Goal: Answer question/provide support: Participate in discussion

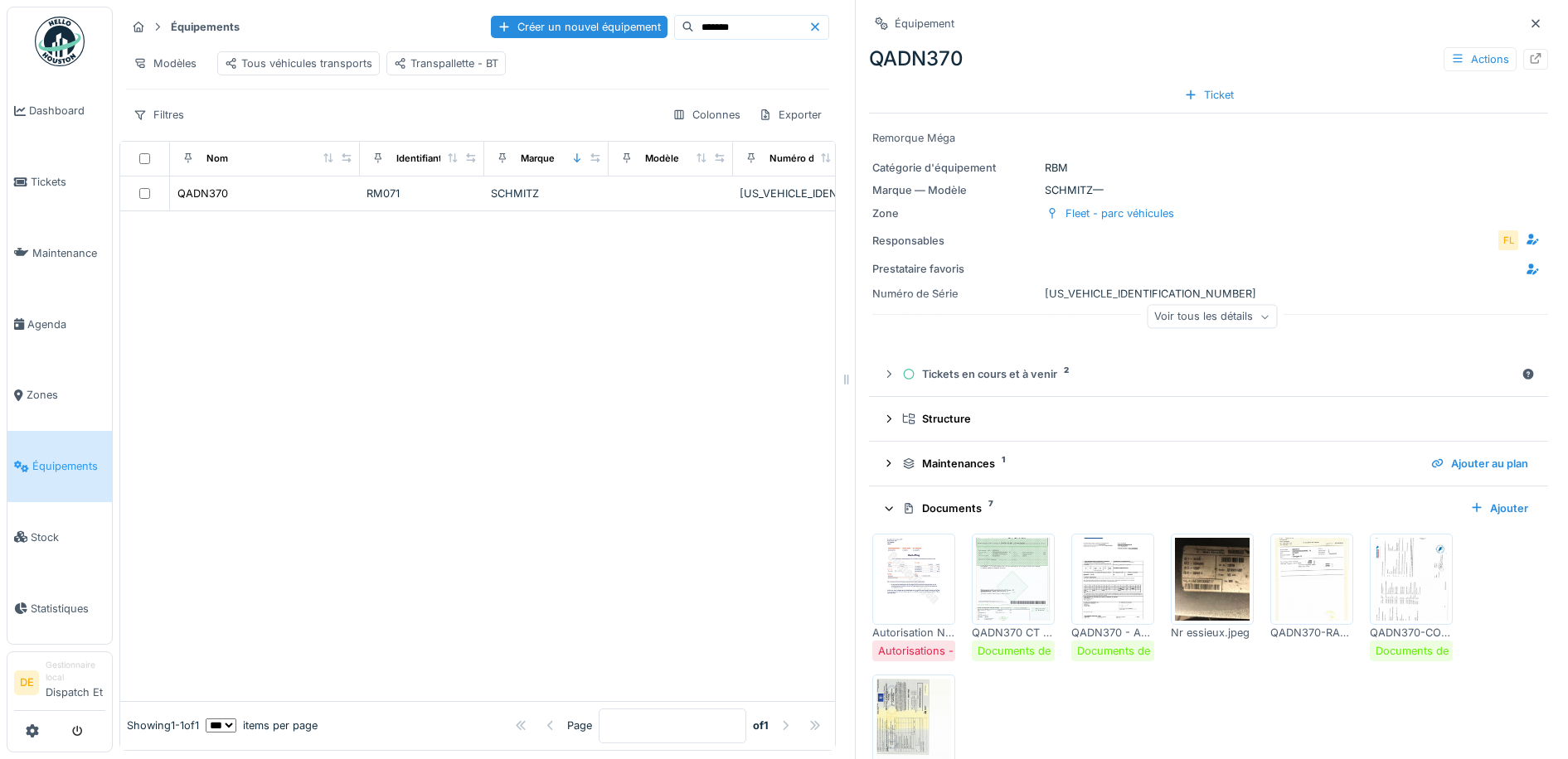
scroll to position [121, 0]
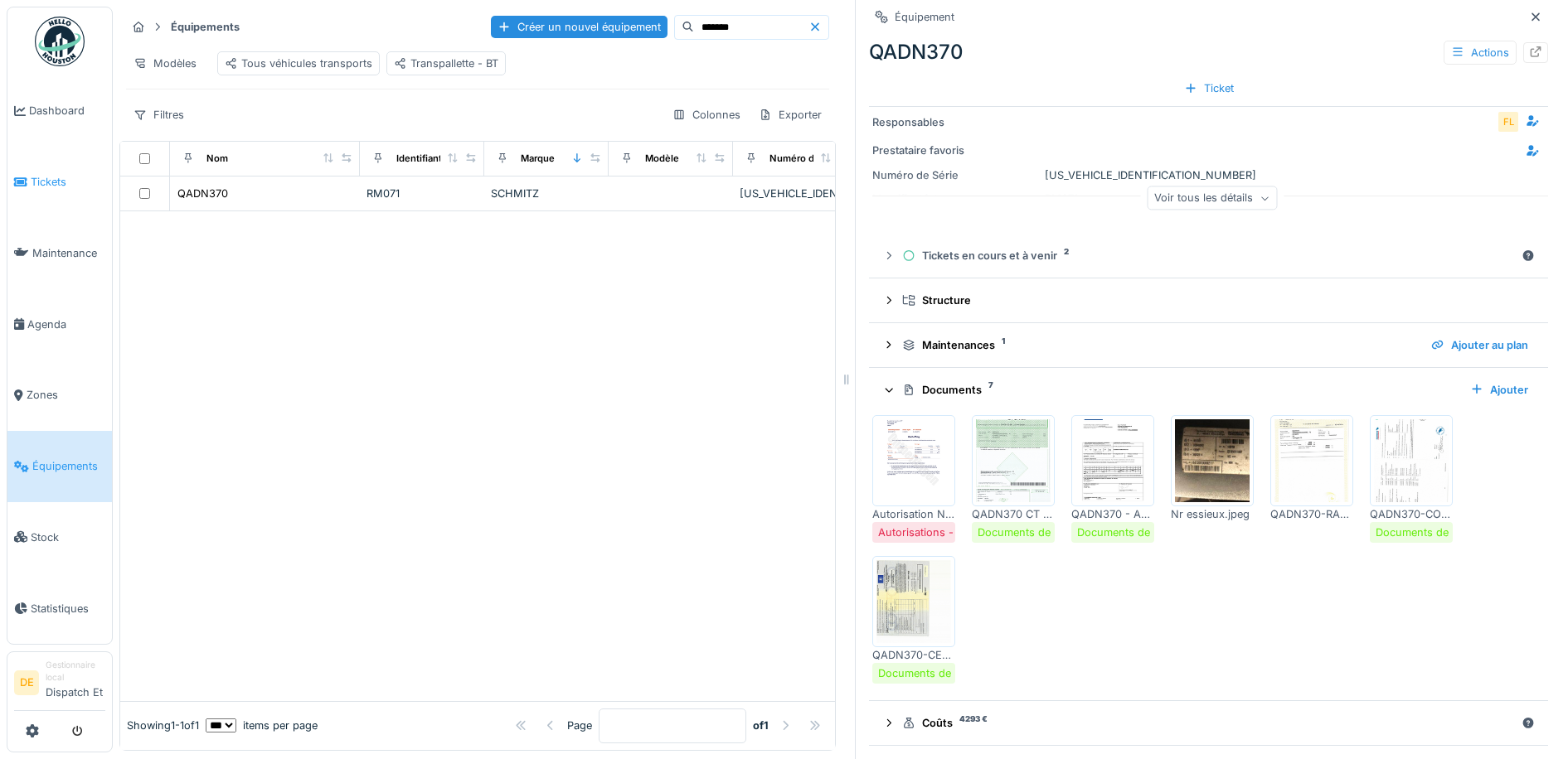
click at [60, 189] on span "Tickets" at bounding box center [67, 181] width 75 height 16
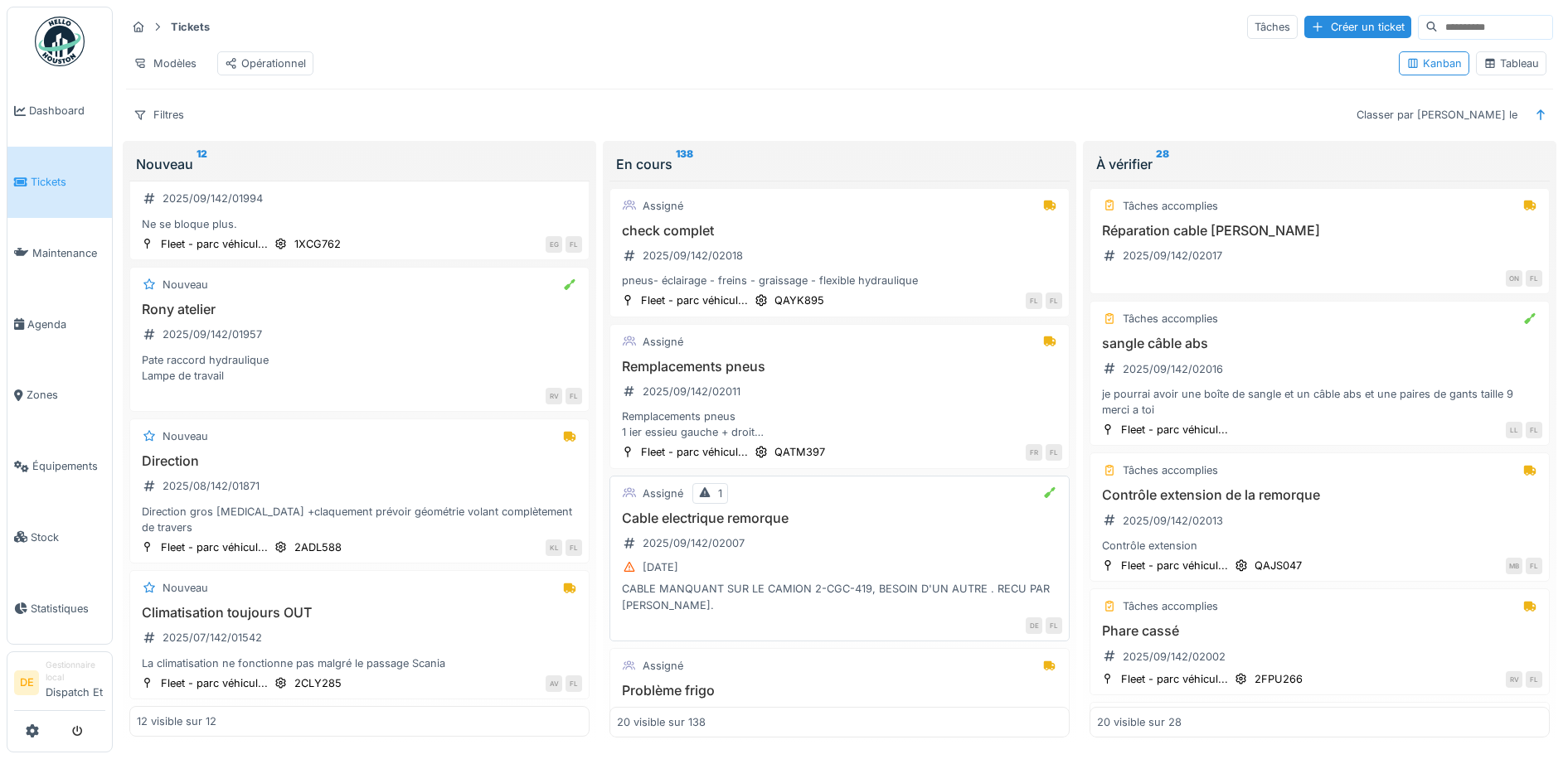
click at [821, 595] on div "CABLE MANQUANT SUR LE CAMION 2-CGC-419, BESOIN D'UN AUTRE . RECU PAR [PERSON_NA…" at bounding box center [839, 597] width 445 height 31
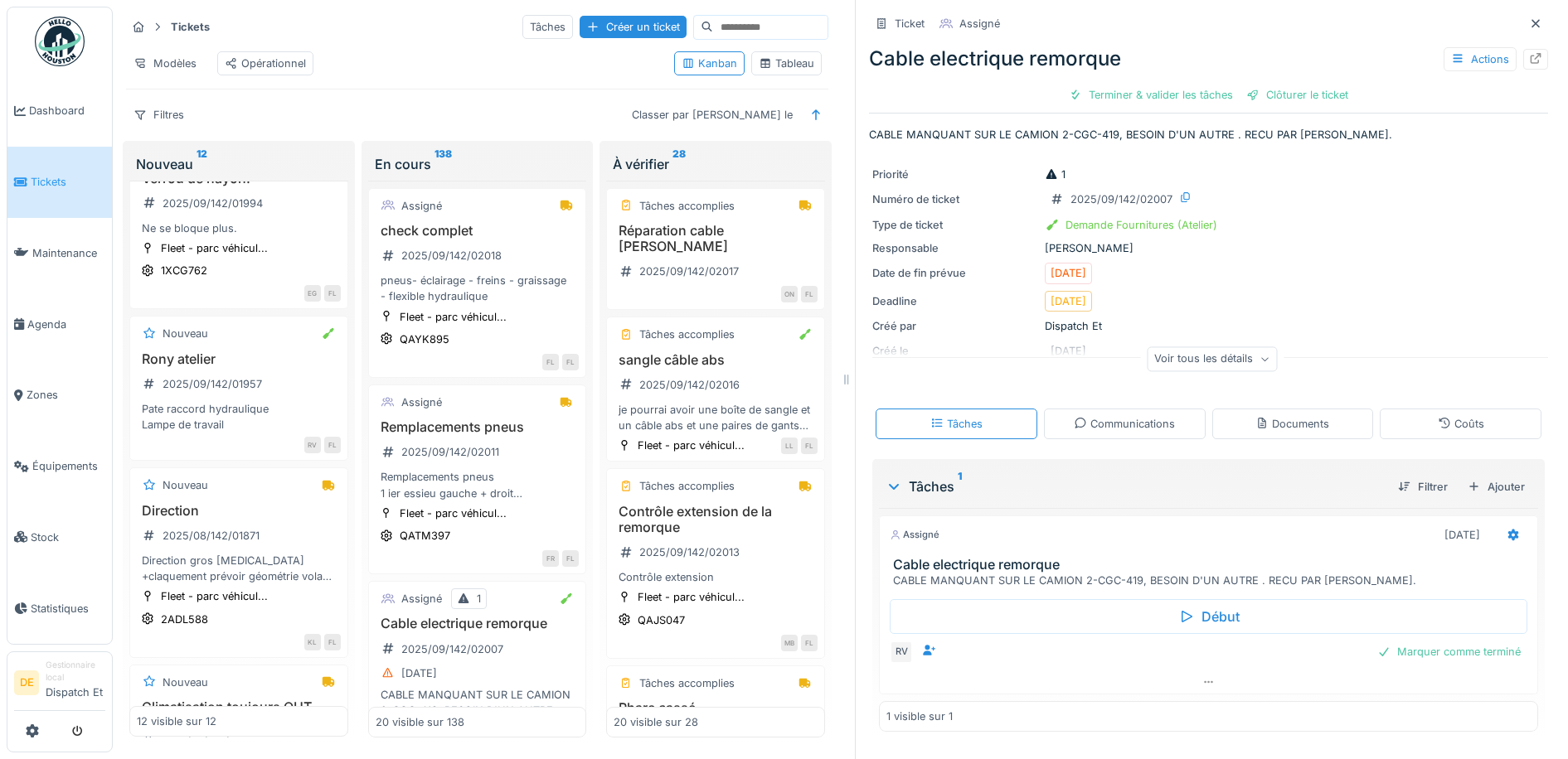
click at [1066, 61] on div "Cable electrique remorque Actions" at bounding box center [1208, 59] width 679 height 29
click at [1453, 58] on icon at bounding box center [1458, 58] width 9 height 8
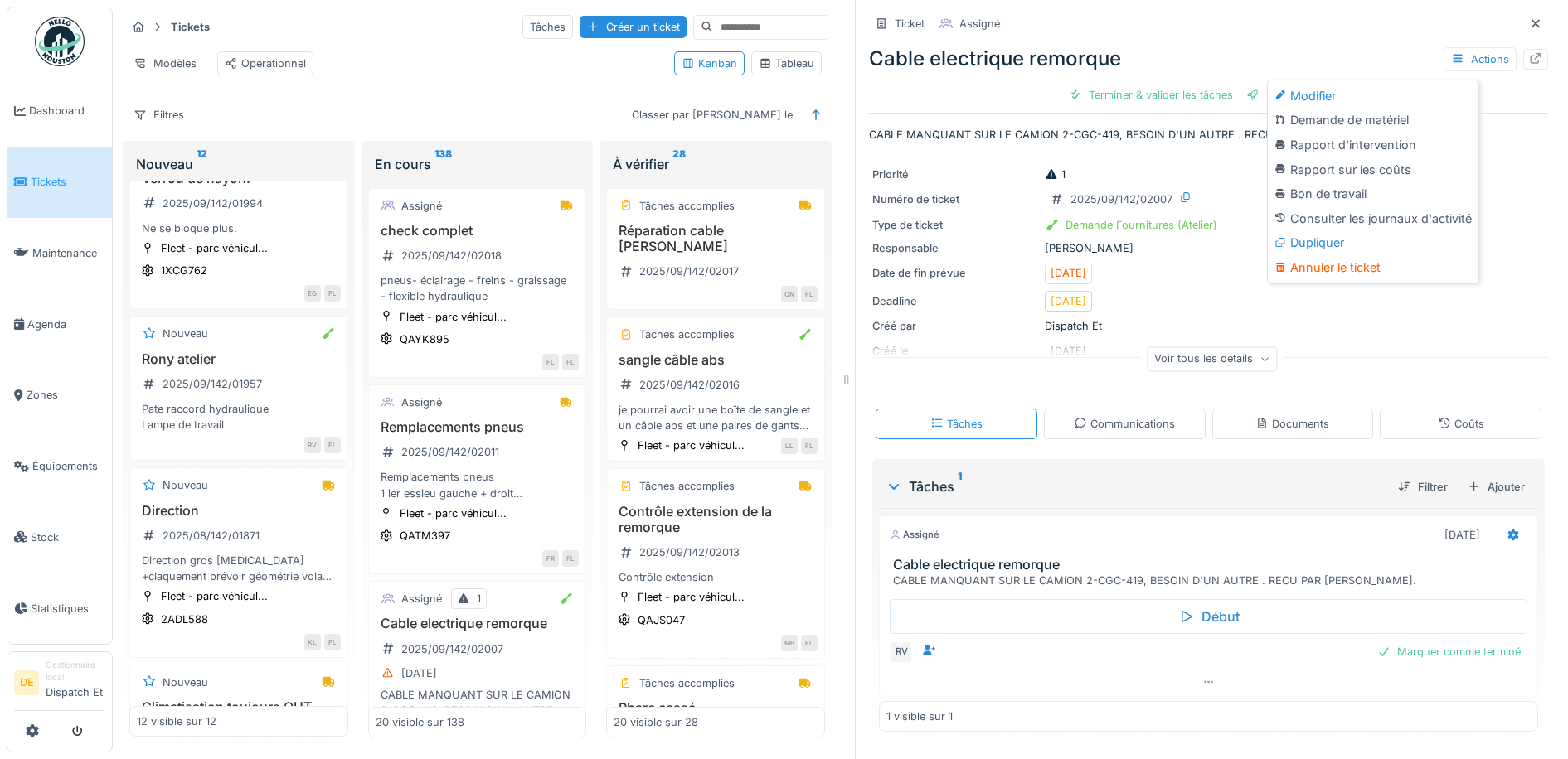
click at [1378, 316] on div "Priorité 1 Numéro de ticket 2025/09/142/02007 Type de ticket Demande Fourniture…" at bounding box center [1208, 272] width 679 height 232
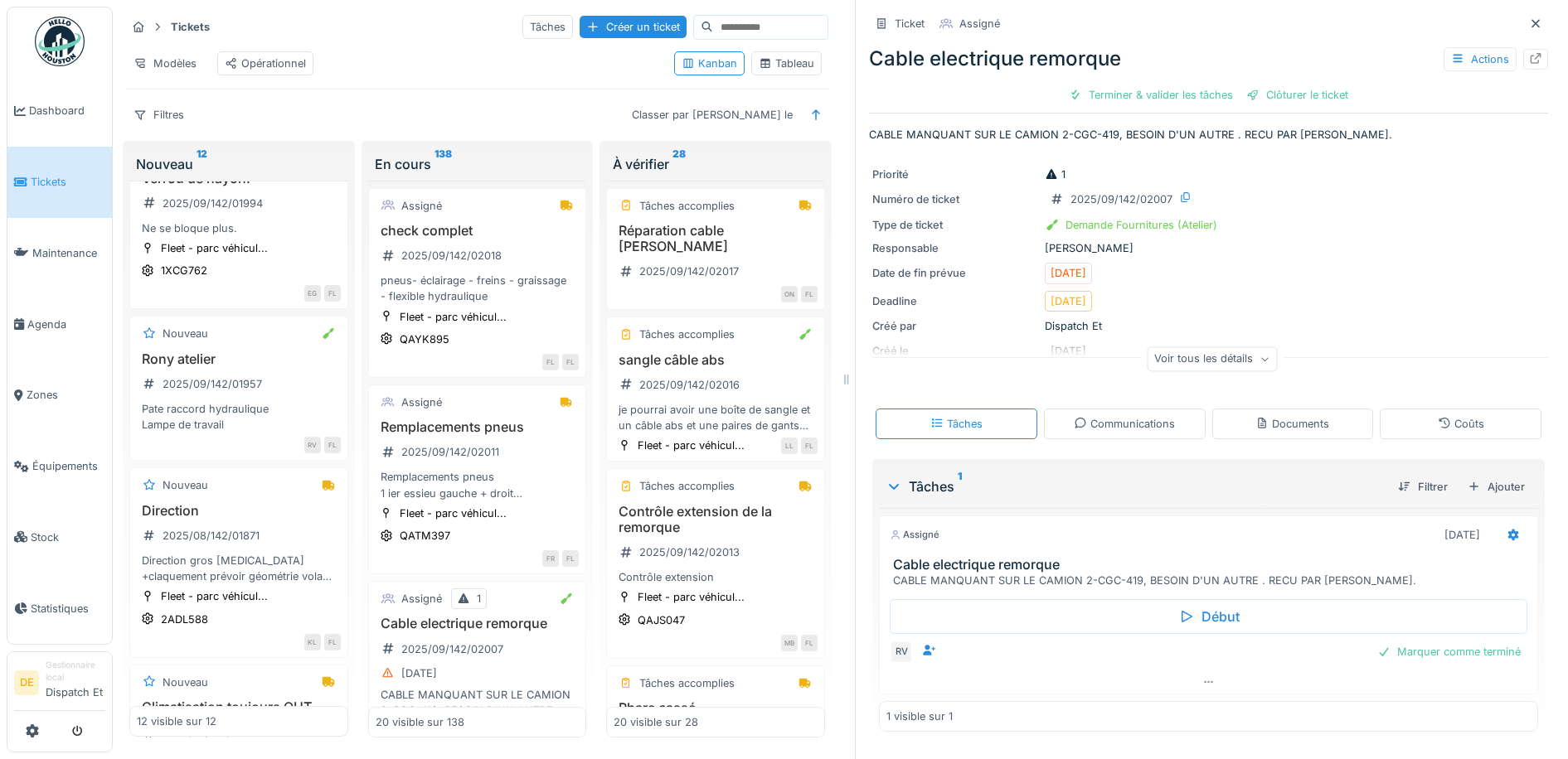
click at [1126, 427] on div "Communications" at bounding box center [1124, 423] width 101 height 16
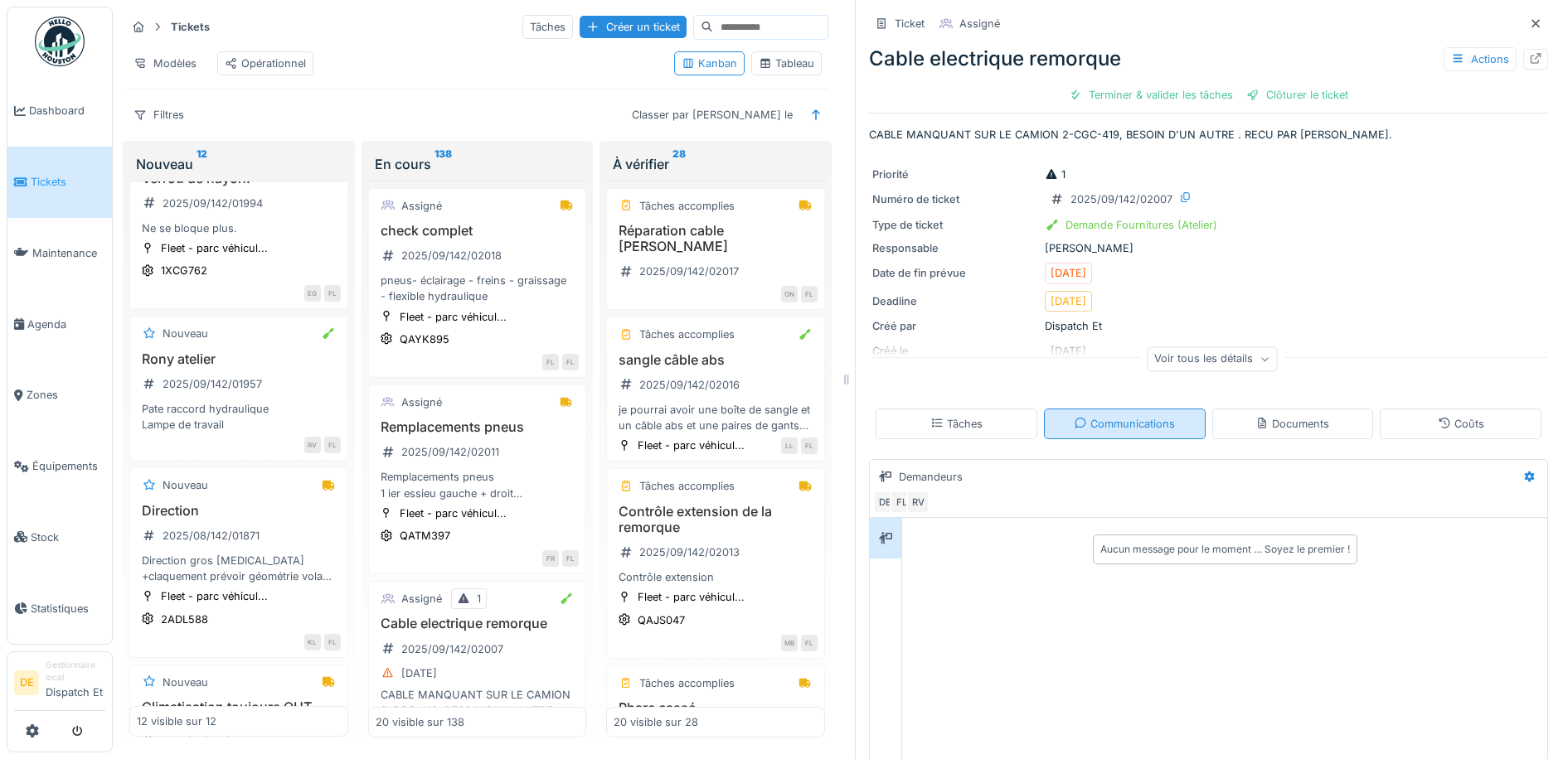
scroll to position [13, 0]
click at [957, 557] on div "Aucun message pour le moment … Soyez le premier !" at bounding box center [1225, 549] width 639 height 42
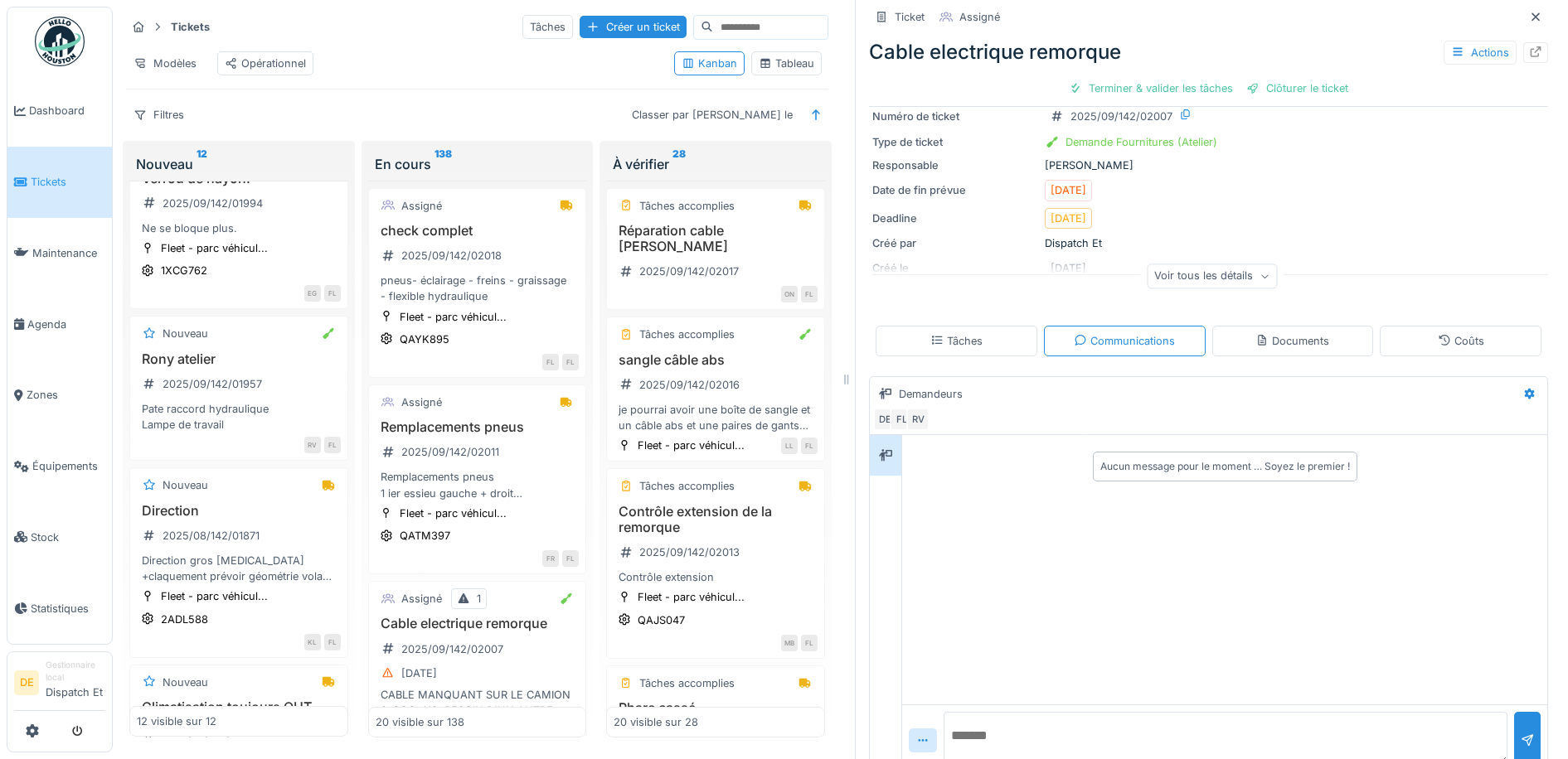
scroll to position [109, 0]
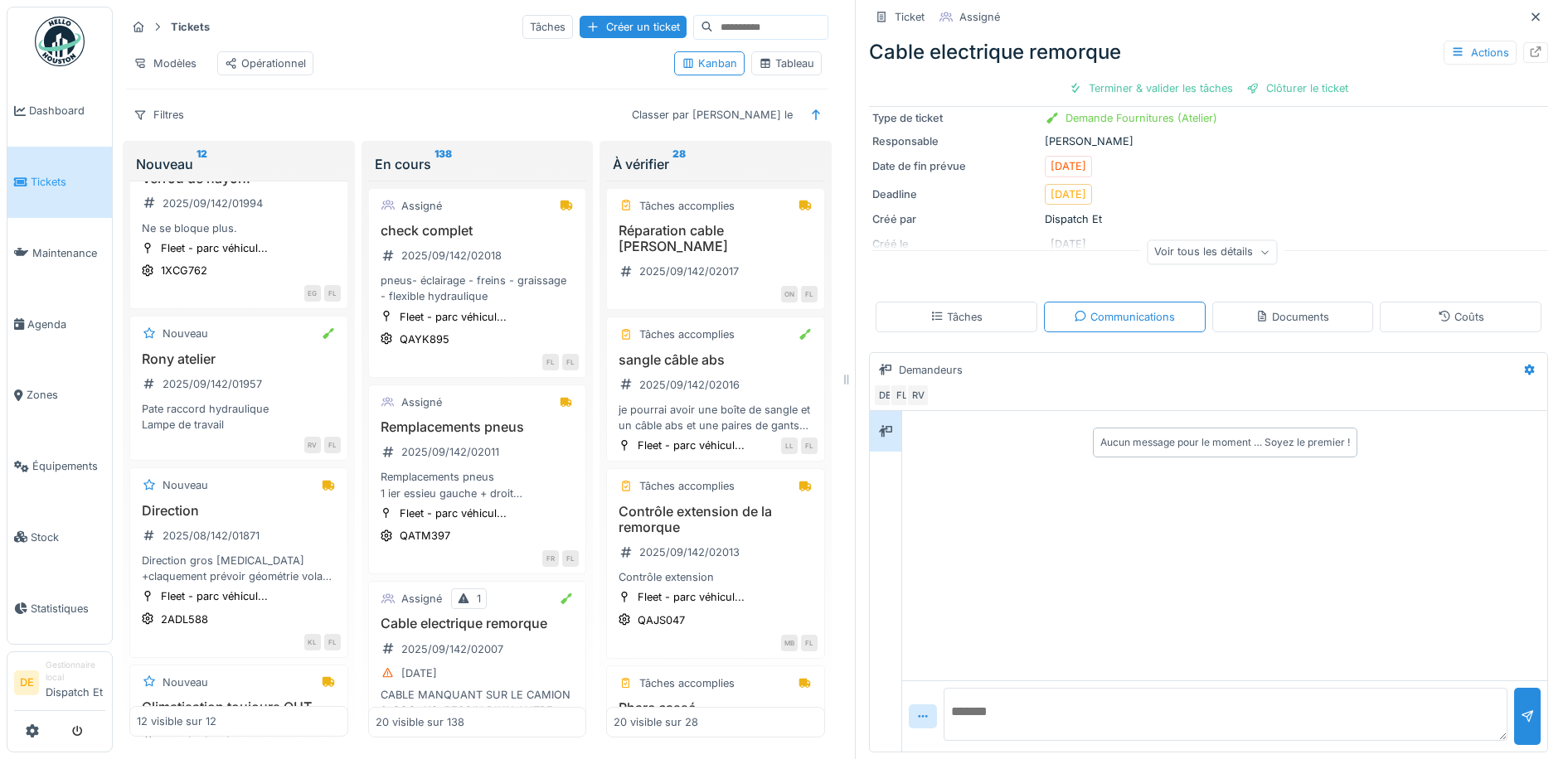
click at [951, 282] on div "Ticket Assigné Cable electrique remorque Actions Terminer & valider les tâches …" at bounding box center [1208, 327] width 679 height 867
click at [963, 309] on div "Tâches" at bounding box center [956, 316] width 52 height 16
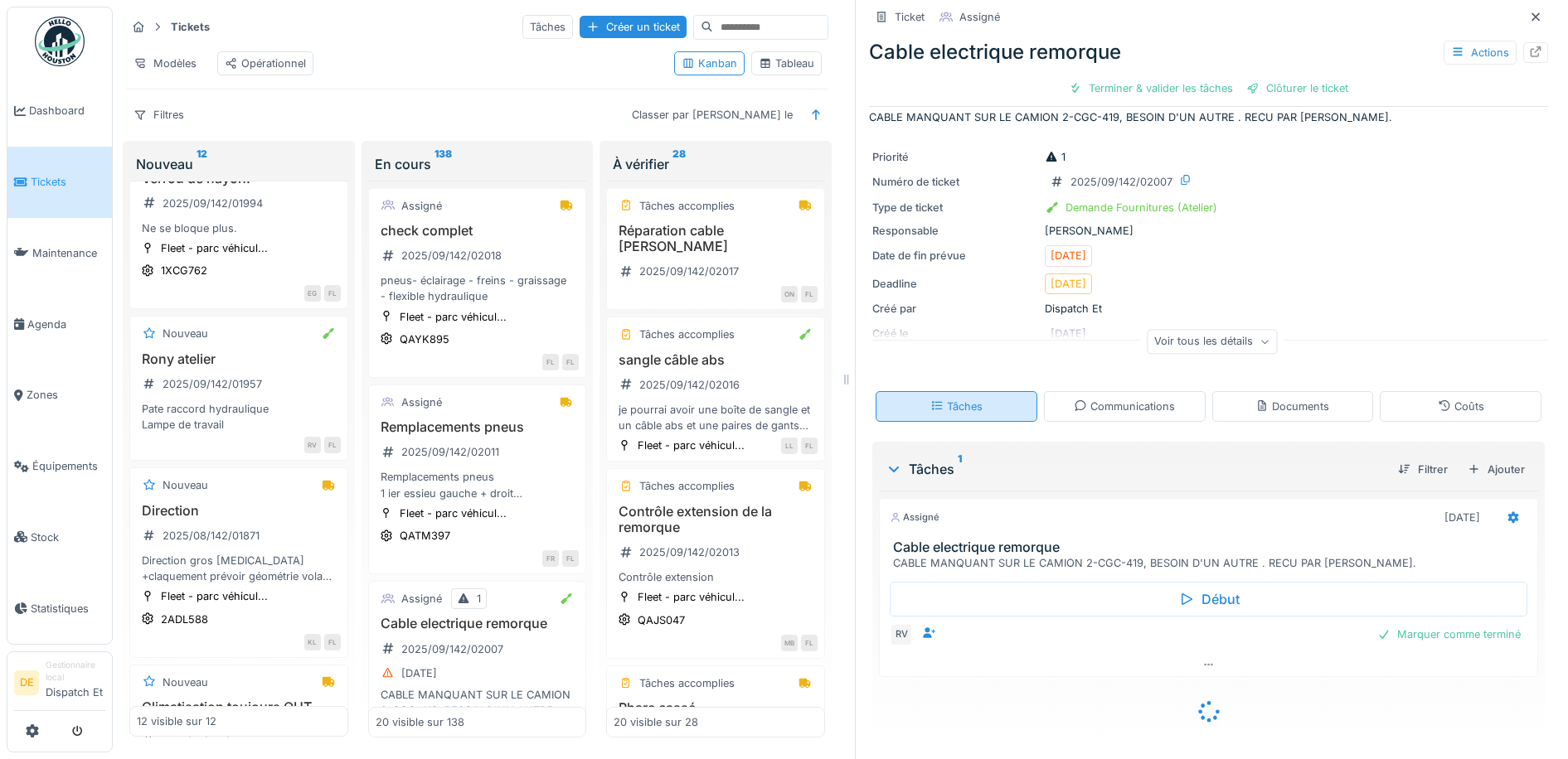
scroll to position [0, 0]
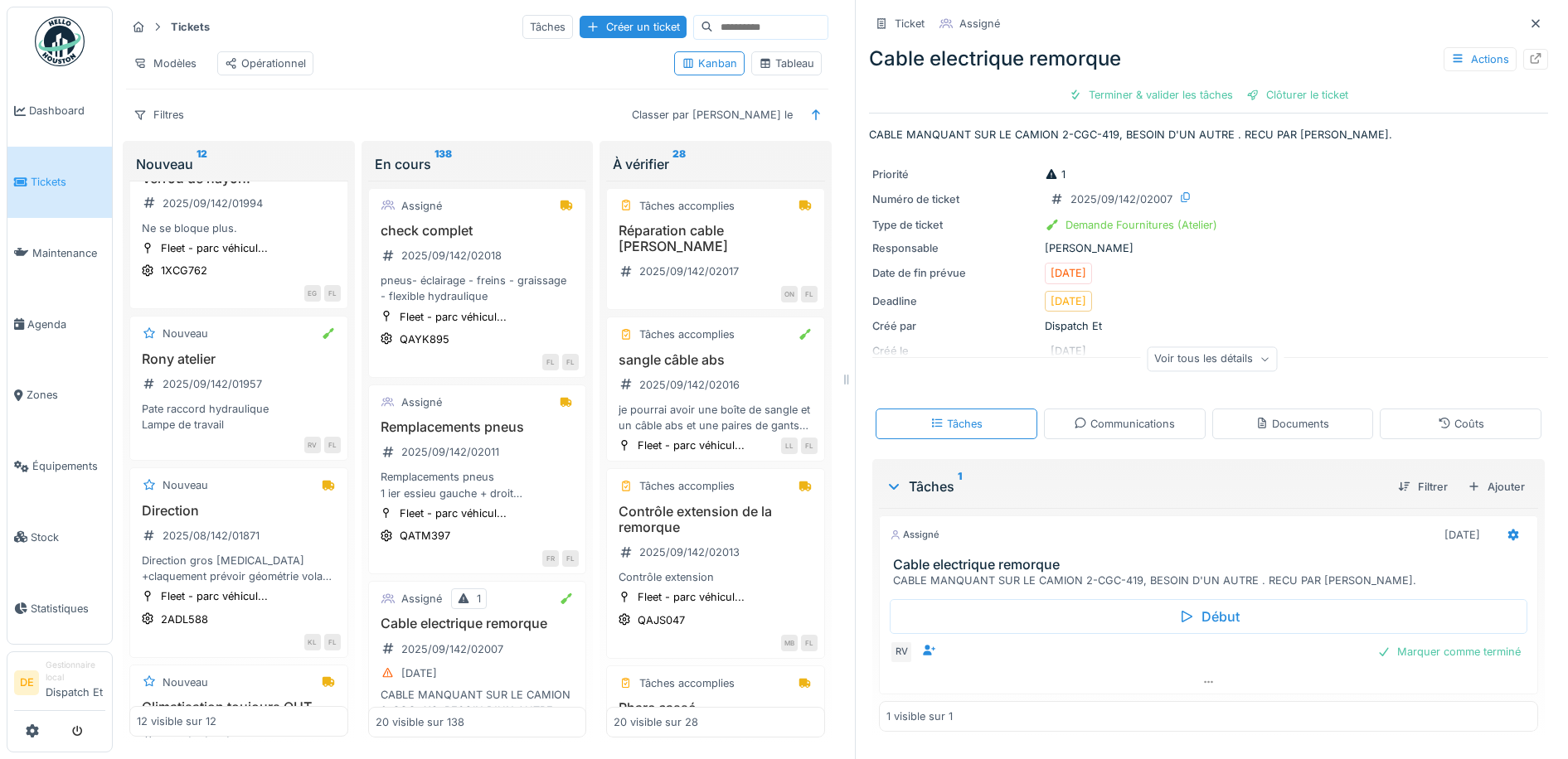
click at [1184, 348] on div "Voir tous les détails" at bounding box center [1211, 360] width 130 height 24
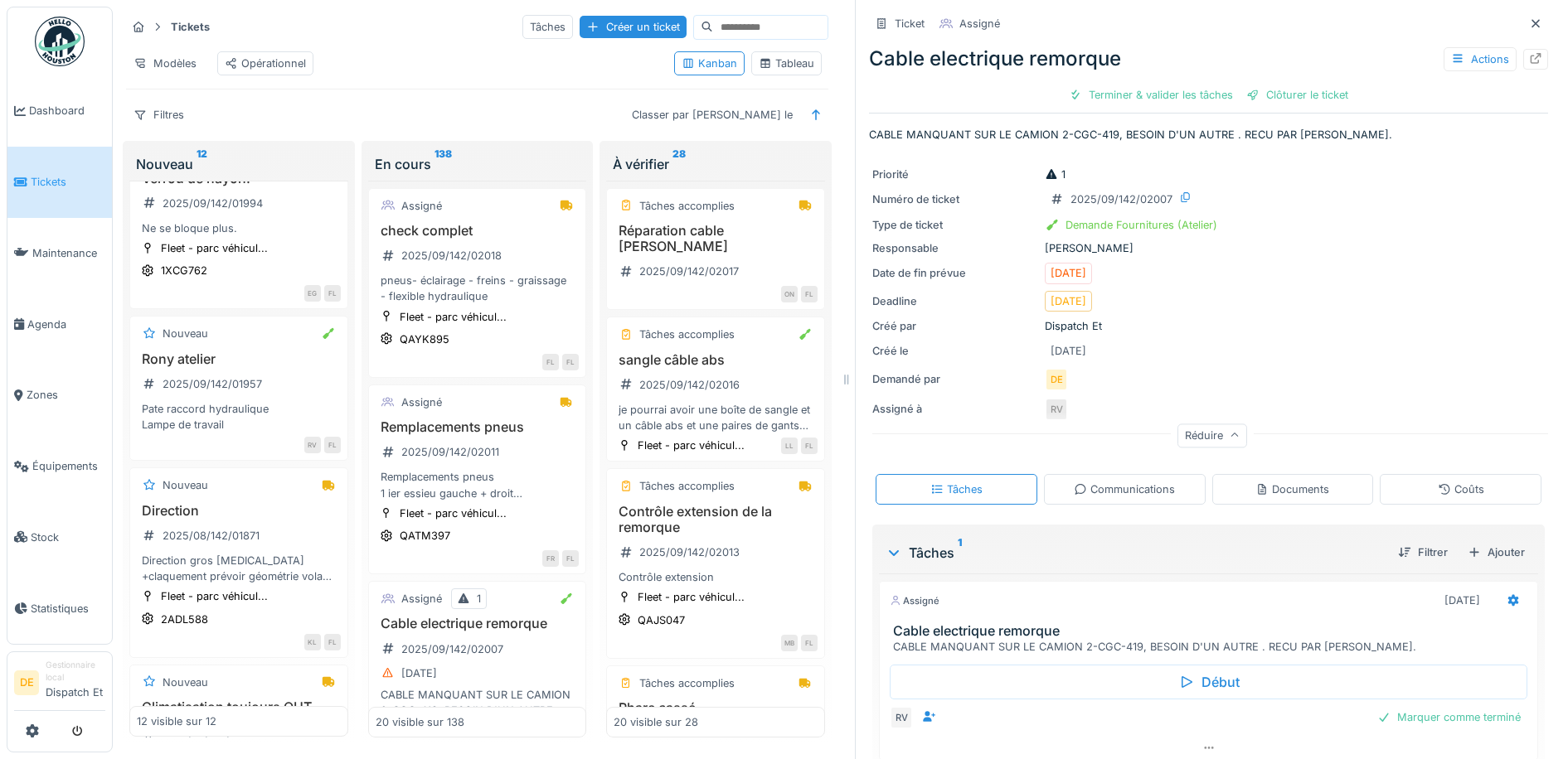
click at [1202, 423] on div "Réduire" at bounding box center [1212, 435] width 70 height 24
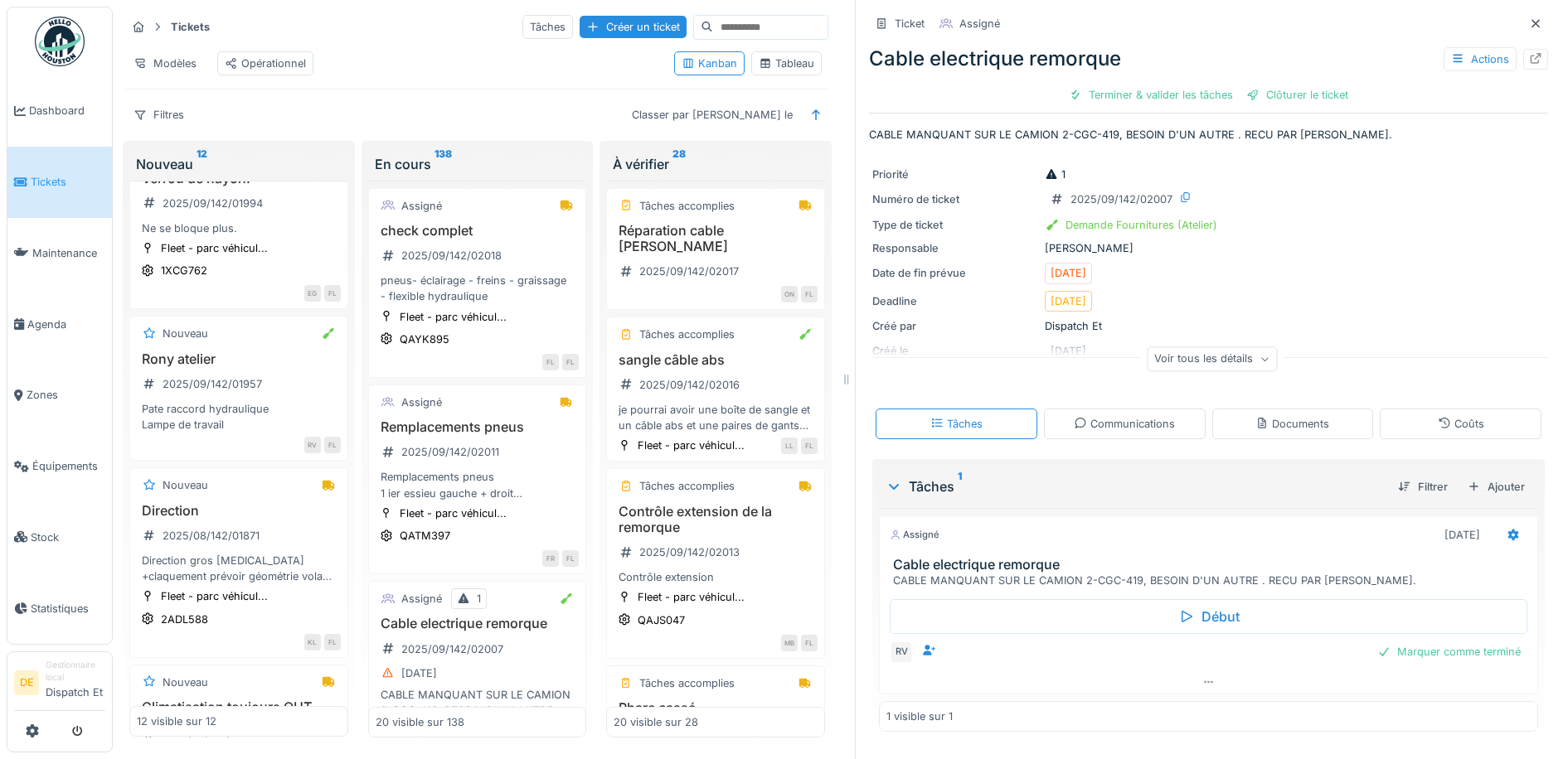
click at [1278, 130] on p "CABLE MANQUANT SUR LE CAMION 2-CGC-419, BESOIN D'UN AUTRE . RECU PAR [PERSON_NA…" at bounding box center [1208, 134] width 679 height 16
click at [1104, 421] on div "Communications" at bounding box center [1124, 423] width 101 height 16
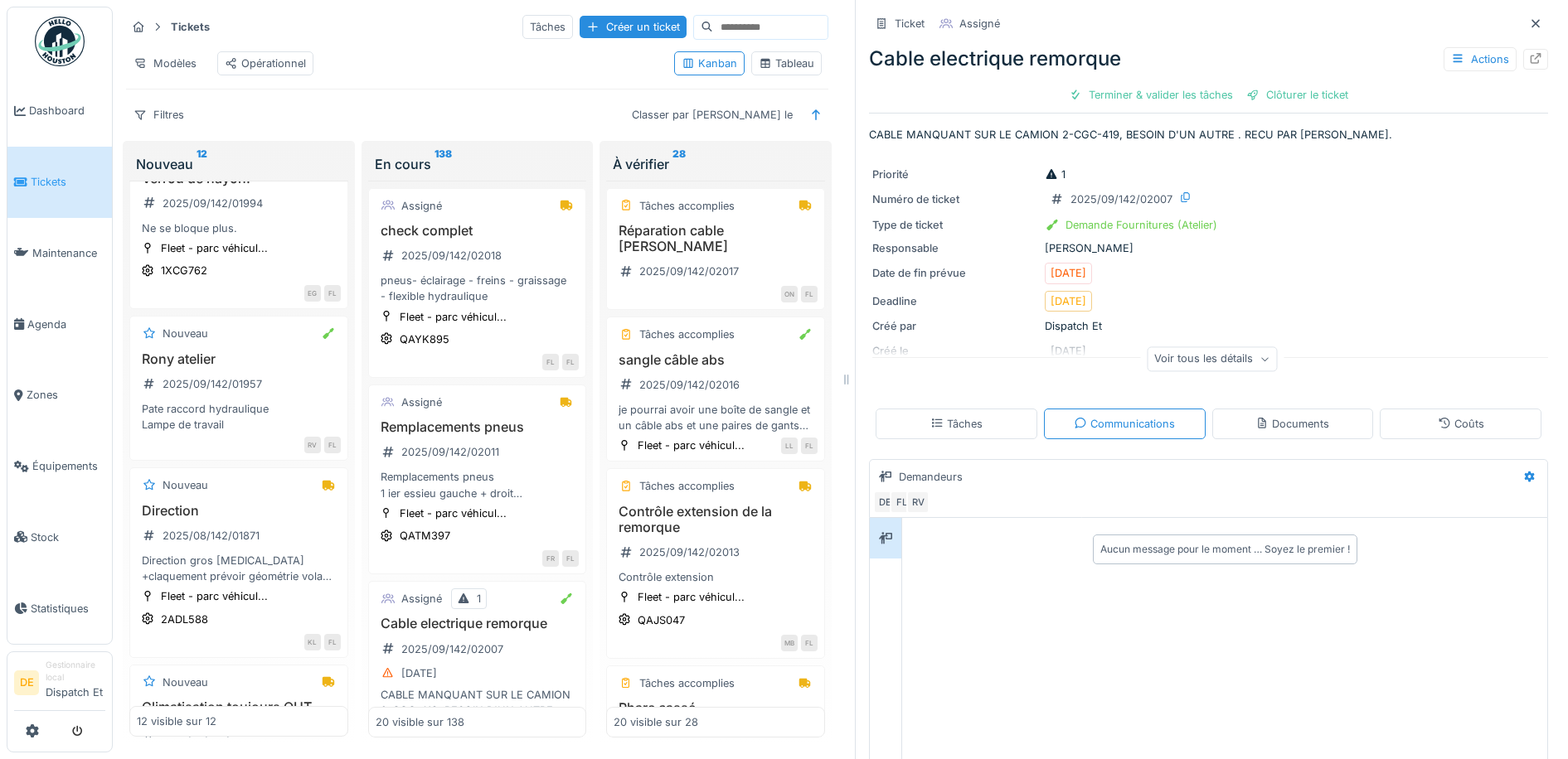
click at [987, 598] on div "Aucun message pour le moment … Soyez le premier !" at bounding box center [1224, 652] width 645 height 270
click at [1180, 542] on div "Aucun message pour le moment … Soyez le premier !" at bounding box center [1225, 549] width 249 height 15
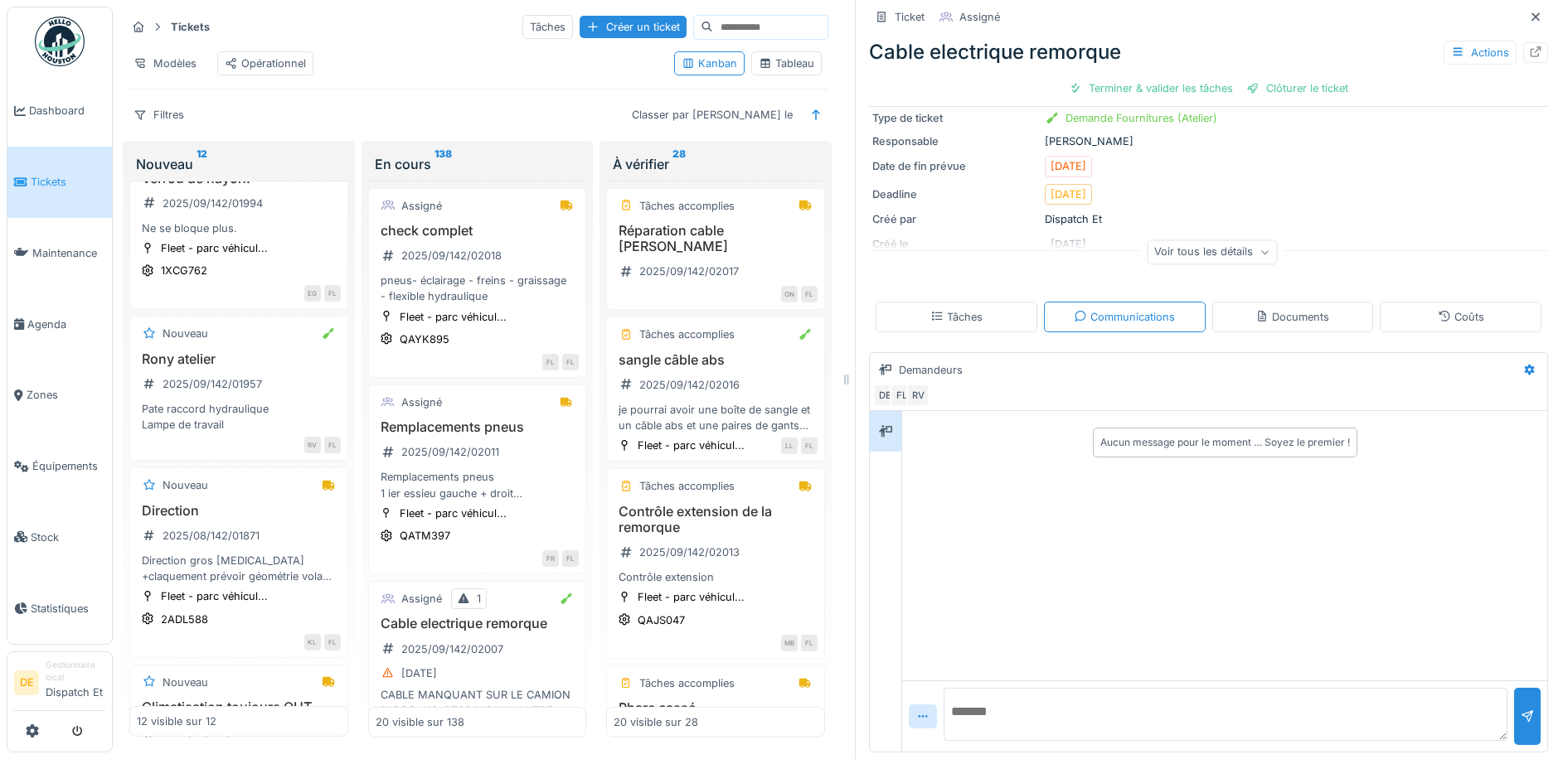
click at [1011, 707] on textarea at bounding box center [1225, 715] width 564 height 53
type textarea "**********"
click at [1521, 708] on div at bounding box center [1528, 716] width 13 height 16
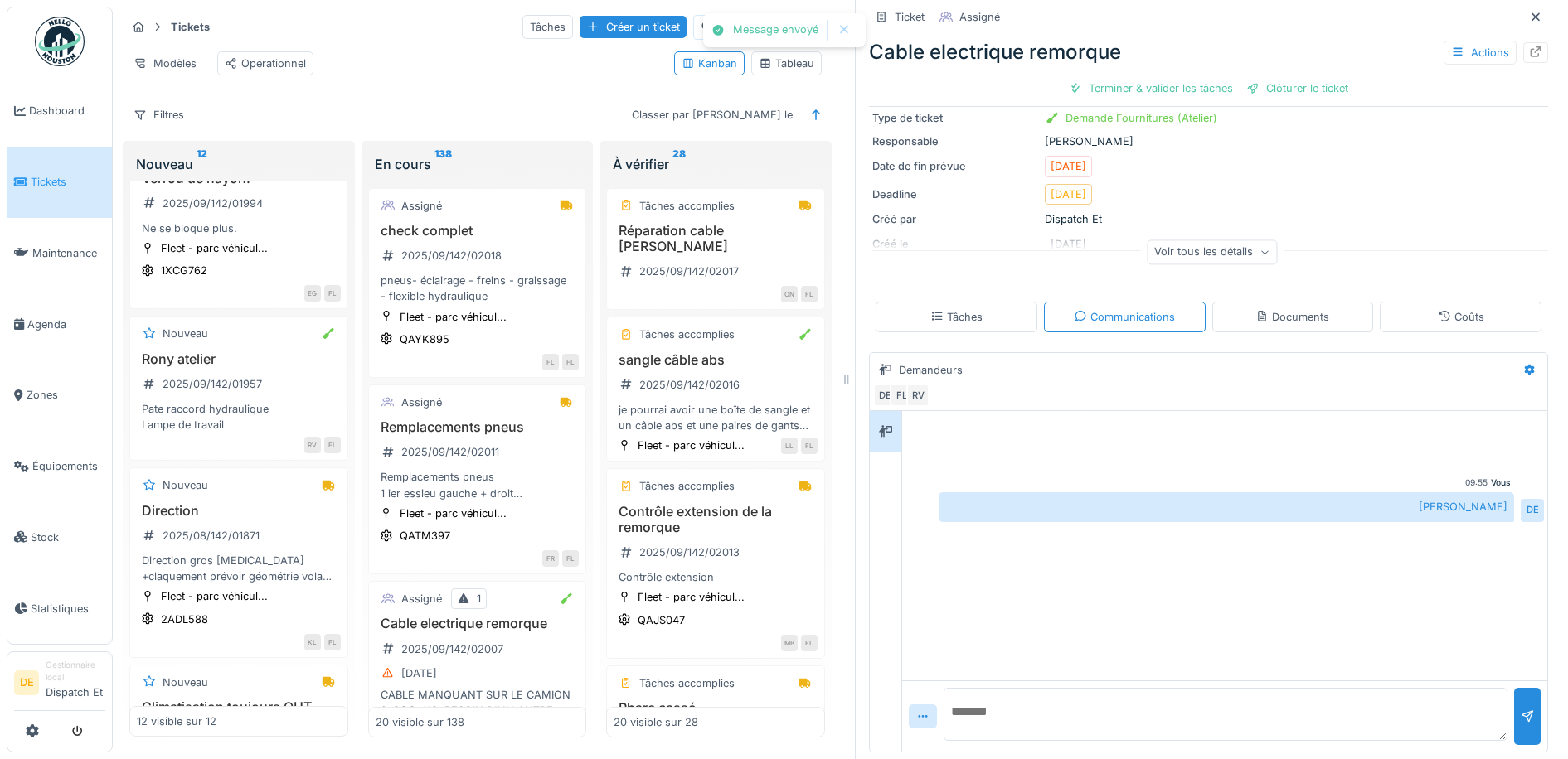
click at [965, 309] on div "Tâches" at bounding box center [956, 316] width 52 height 16
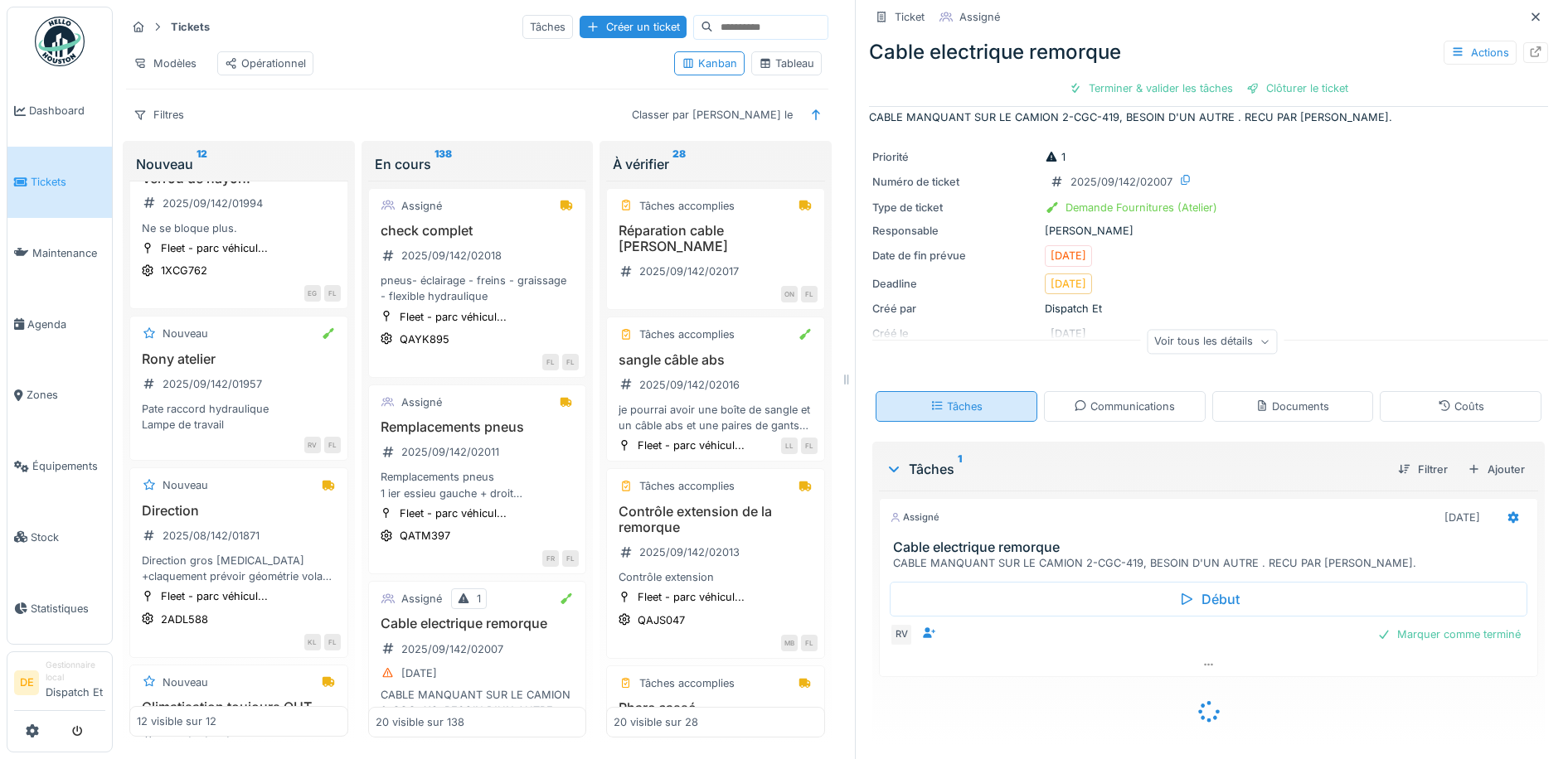
scroll to position [0, 0]
